Goal: Task Accomplishment & Management: Manage account settings

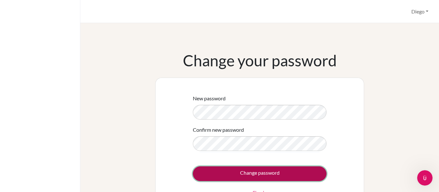
click at [214, 174] on input "Change password" at bounding box center [260, 174] width 134 height 15
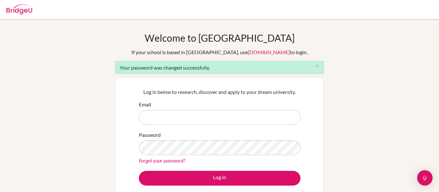
scroll to position [4366, 0]
type input "[EMAIL_ADDRESS][DOMAIN_NAME]"
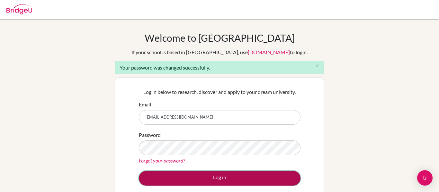
click at [230, 173] on button "Log in" at bounding box center [220, 178] width 162 height 15
